Goal: Transaction & Acquisition: Purchase product/service

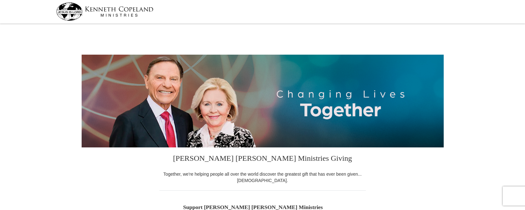
select select "[GEOGRAPHIC_DATA]"
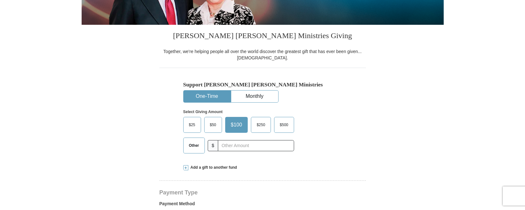
scroll to position [138, 0]
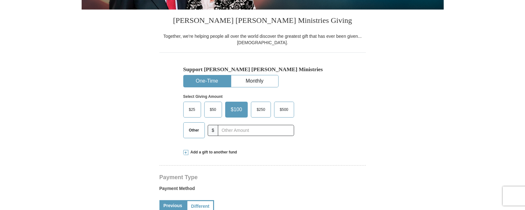
click at [189, 131] on span "Other" at bounding box center [194, 130] width 17 height 10
click at [0, 0] on input "Other" at bounding box center [0, 0] width 0 height 0
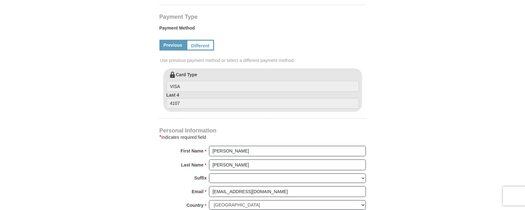
scroll to position [310, 0]
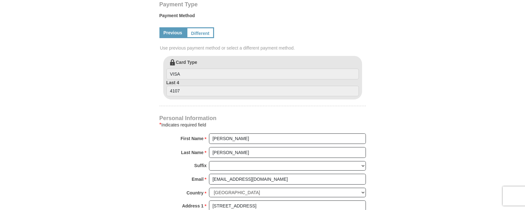
type input "22.00"
click at [238, 138] on input "Dwight" at bounding box center [287, 138] width 157 height 11
type input "Dwight and Angelia"
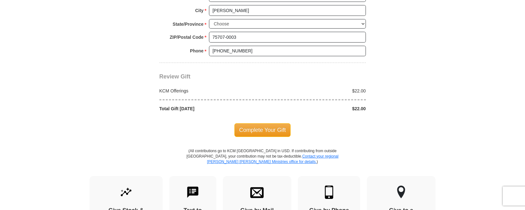
scroll to position [517, 0]
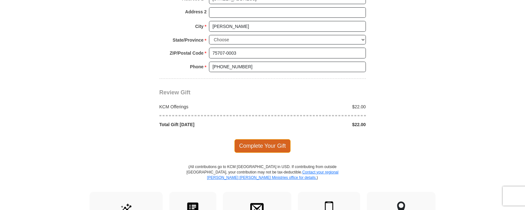
click at [264, 142] on span "Complete Your Gift" at bounding box center [262, 145] width 56 height 13
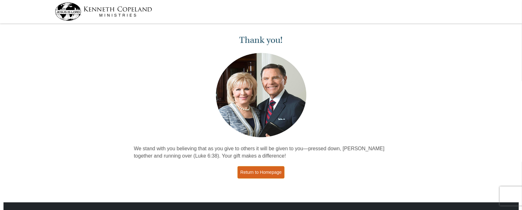
click at [256, 170] on link "Return to Homepage" at bounding box center [260, 172] width 47 height 12
